Goal: Task Accomplishment & Management: Complete application form

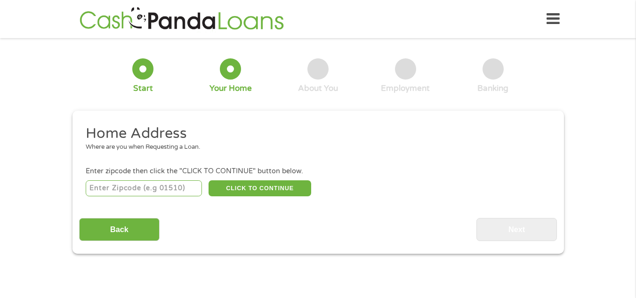
click at [131, 190] on input "number" at bounding box center [144, 188] width 116 height 16
type input "75119"
click at [253, 191] on button "CLICK TO CONTINUE" at bounding box center [260, 188] width 103 height 16
type input "75119"
type input "[PERSON_NAME]"
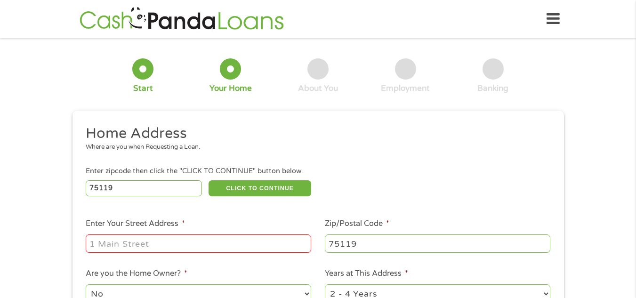
click at [223, 244] on input "Enter Your Street Address *" at bounding box center [199, 243] width 226 height 18
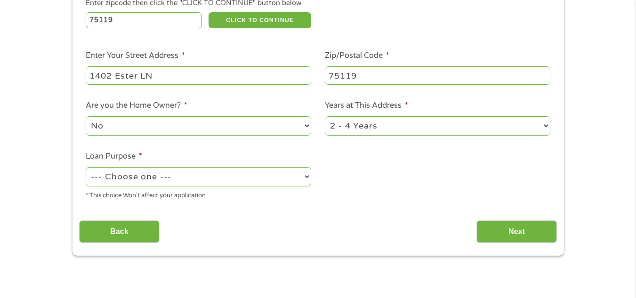
scroll to position [178, 0]
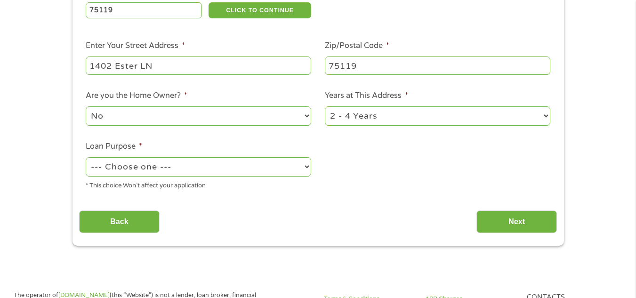
type input "1402 Ester LN"
click at [283, 170] on select "--- Choose one --- Pay Bills Debt Consolidation Home Improvement Major Purchase…" at bounding box center [199, 166] width 226 height 19
select select "paybills"
click at [86, 157] on select "--- Choose one --- Pay Bills Debt Consolidation Home Improvement Major Purchase…" at bounding box center [199, 166] width 226 height 19
click at [490, 217] on input "Next" at bounding box center [517, 221] width 81 height 23
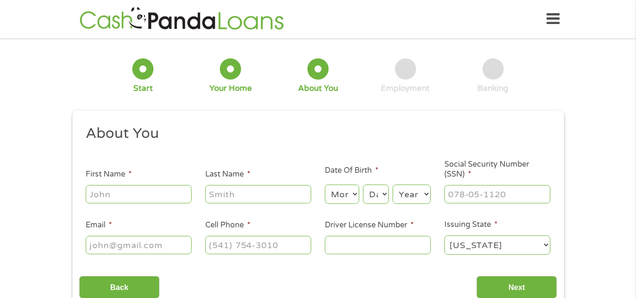
scroll to position [4, 4]
click at [119, 193] on input "First Name *" at bounding box center [139, 194] width 106 height 18
type input "Kandee"
type input "[PERSON_NAME]"
type input "[EMAIL_ADDRESS][DOMAIN_NAME]"
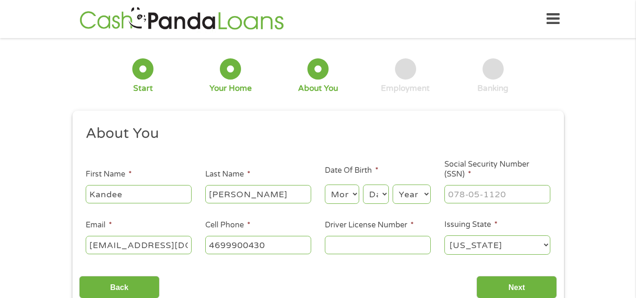
type input "[PHONE_NUMBER]"
click at [345, 197] on select "Month 1 2 3 4 5 6 7 8 9 10 11 12" at bounding box center [342, 194] width 34 height 19
select select "7"
click at [325, 185] on select "Month 1 2 3 4 5 6 7 8 9 10 11 12" at bounding box center [342, 194] width 34 height 19
click at [372, 187] on select "Day 1 2 3 4 5 6 7 8 9 10 11 12 13 14 15 16 17 18 19 20 21 22 23 24 25 26 27 28 …" at bounding box center [375, 194] width 25 height 19
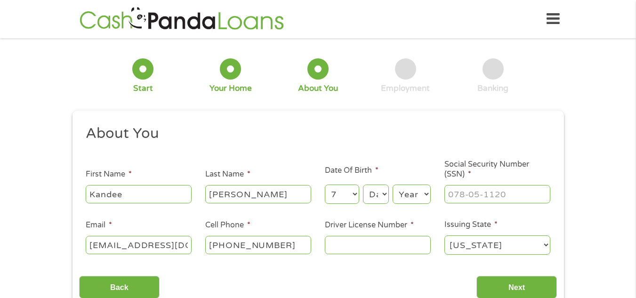
select select "1"
click at [363, 185] on select "Day 1 2 3 4 5 6 7 8 9 10 11 12 13 14 15 16 17 18 19 20 21 22 23 24 25 26 27 28 …" at bounding box center [375, 194] width 25 height 19
click at [413, 185] on select "Year [DATE] 2006 2005 2004 2003 2002 2001 2000 1999 1998 1997 1996 1995 1994 19…" at bounding box center [412, 194] width 38 height 19
select select "1993"
click at [393, 185] on select "Year [DATE] 2006 2005 2004 2003 2002 2001 2000 1999 1998 1997 1996 1995 1994 19…" at bounding box center [412, 194] width 38 height 19
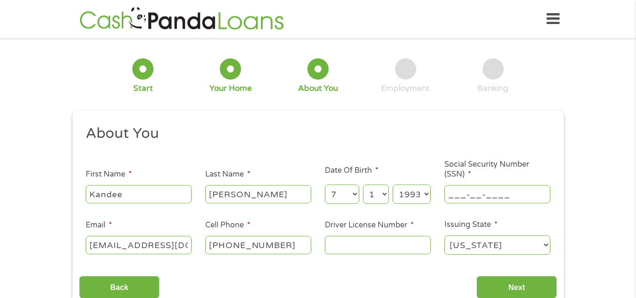
click at [482, 197] on input "___-__-____" at bounding box center [497, 194] width 106 height 18
type input "644-36-0562"
click at [354, 249] on input "Driver License Number *" at bounding box center [378, 245] width 106 height 18
type input "38922186"
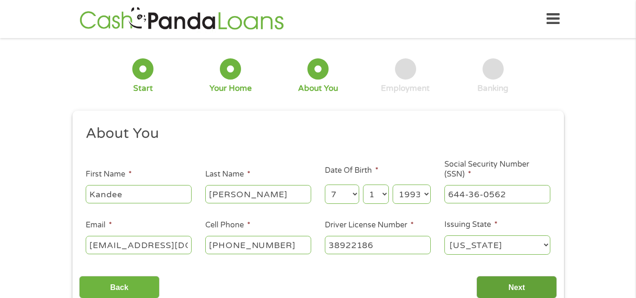
click at [514, 287] on input "Next" at bounding box center [517, 287] width 81 height 23
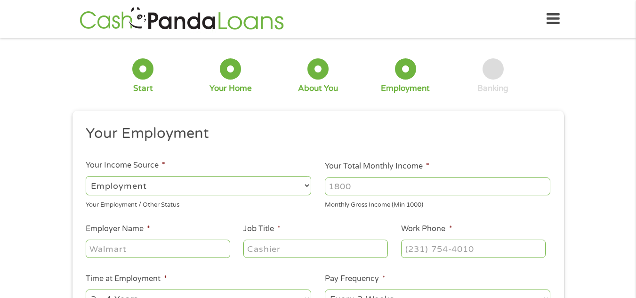
click at [391, 192] on input "Your Total Monthly Income *" at bounding box center [438, 187] width 226 height 18
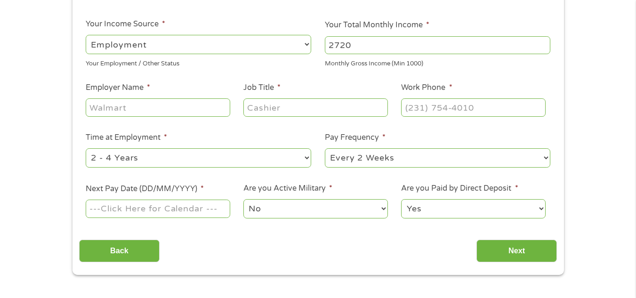
scroll to position [149, 0]
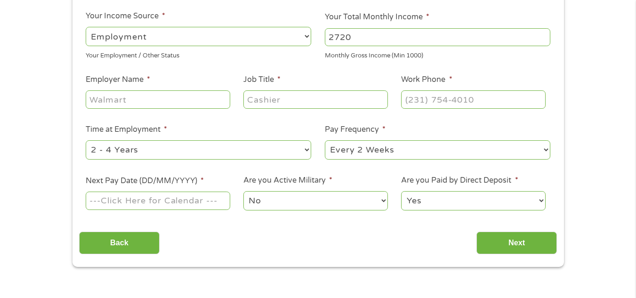
type input "2720"
click at [144, 99] on input "Employer Name *" at bounding box center [158, 99] width 144 height 18
type input "TTEC"
click at [274, 98] on input "Job Title *" at bounding box center [315, 99] width 144 height 18
type input "CUSTOMER SERVICE REP"
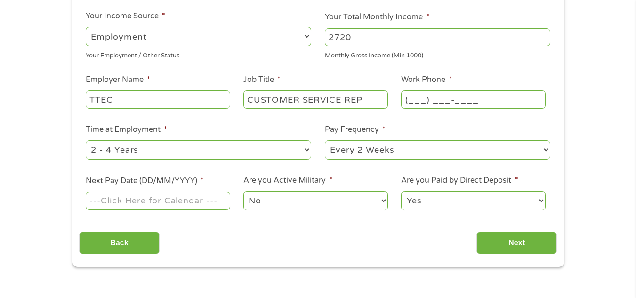
click at [411, 99] on input "(___) ___-____" at bounding box center [473, 99] width 144 height 18
type input "[PHONE_NUMBER]"
click at [292, 149] on select "--- Choose one --- 1 Year or less 1 - 2 Years 2 - 4 Years Over 4 Years" at bounding box center [199, 149] width 226 height 19
select select "12months"
click at [86, 140] on select "--- Choose one --- 1 Year or less 1 - 2 Years 2 - 4 Years Over 4 Years" at bounding box center [199, 149] width 226 height 19
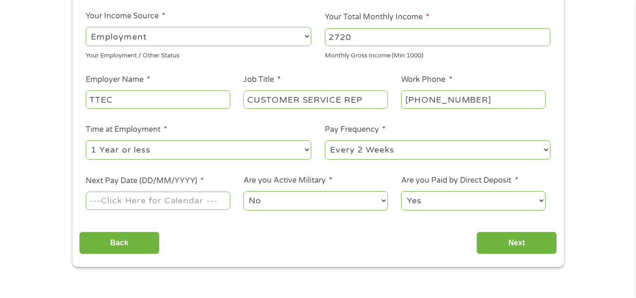
click at [164, 200] on input "Next Pay Date (DD/MM/YYYY) *" at bounding box center [158, 201] width 144 height 18
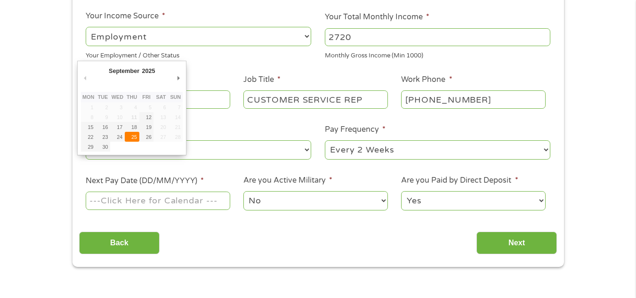
type input "[DATE]"
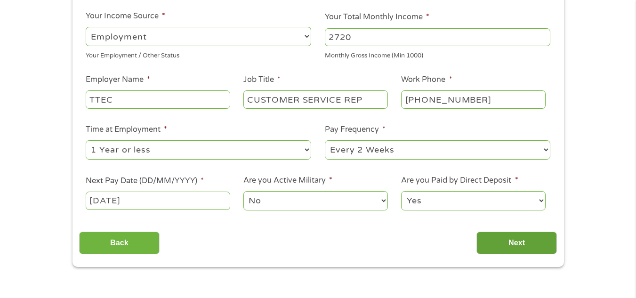
click at [502, 239] on input "Next" at bounding box center [517, 243] width 81 height 23
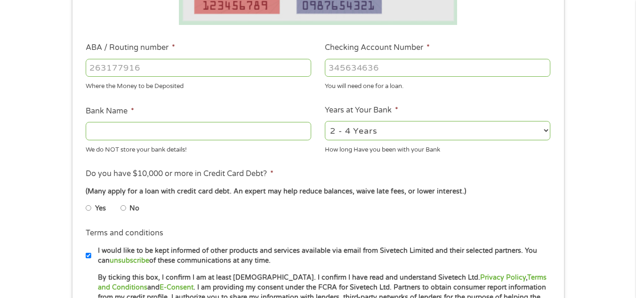
scroll to position [265, 0]
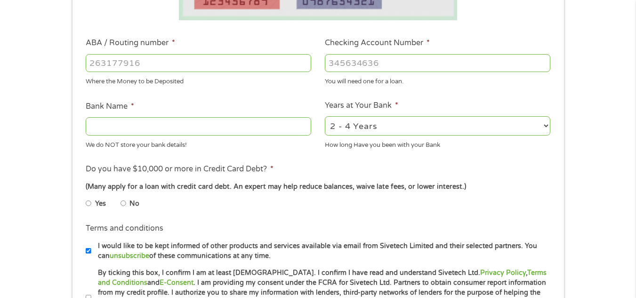
click at [190, 61] on input "ABA / Routing number *" at bounding box center [199, 63] width 226 height 18
type input "103100195"
type input "CENTRAL NATIONAL BANK TRUST"
type input "103100195"
click at [345, 60] on input "Checking Account Number *" at bounding box center [438, 63] width 226 height 18
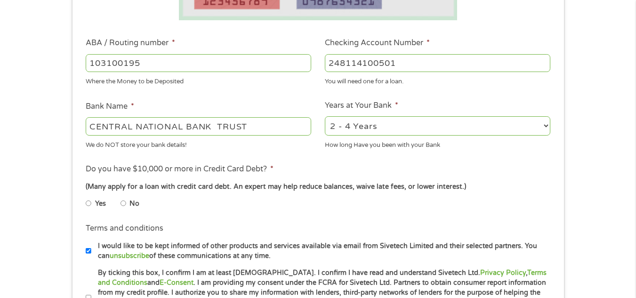
type input "248114100501"
click at [124, 203] on input "No" at bounding box center [124, 203] width 6 height 15
radio input "true"
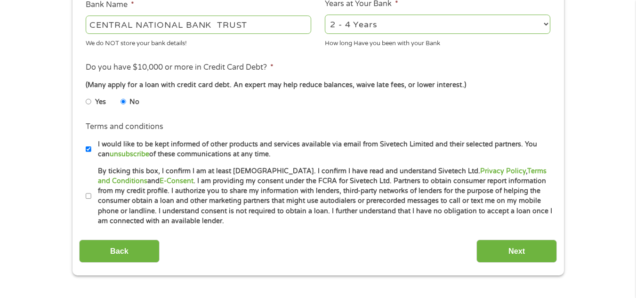
scroll to position [400, 0]
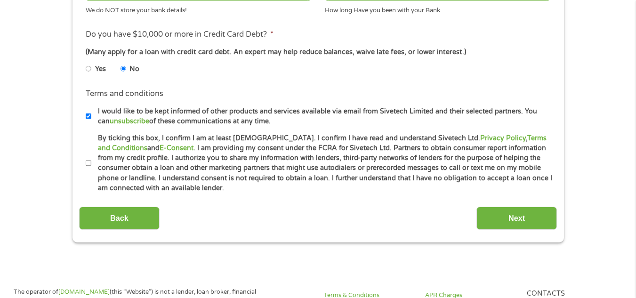
click at [86, 162] on input "By ticking this box, I confirm I am at least [DEMOGRAPHIC_DATA]. I confirm I ha…" at bounding box center [89, 163] width 6 height 15
checkbox input "true"
click at [517, 221] on input "Next" at bounding box center [517, 218] width 81 height 23
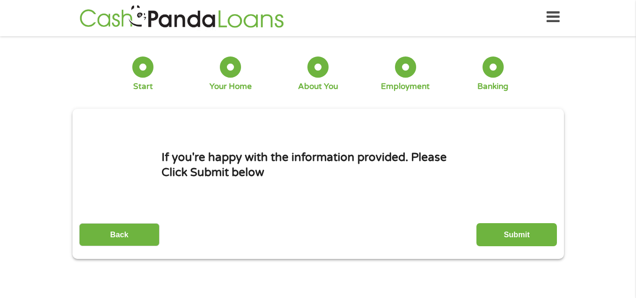
scroll to position [0, 0]
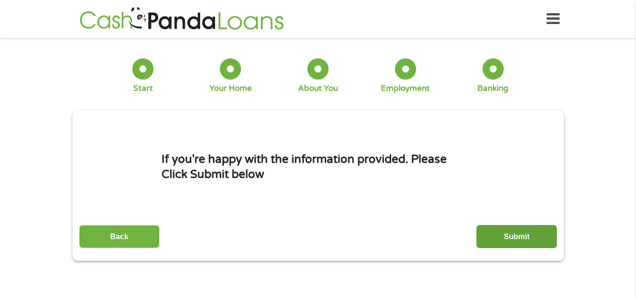
click at [506, 240] on input "Submit" at bounding box center [517, 236] width 81 height 23
